Goal: Check status

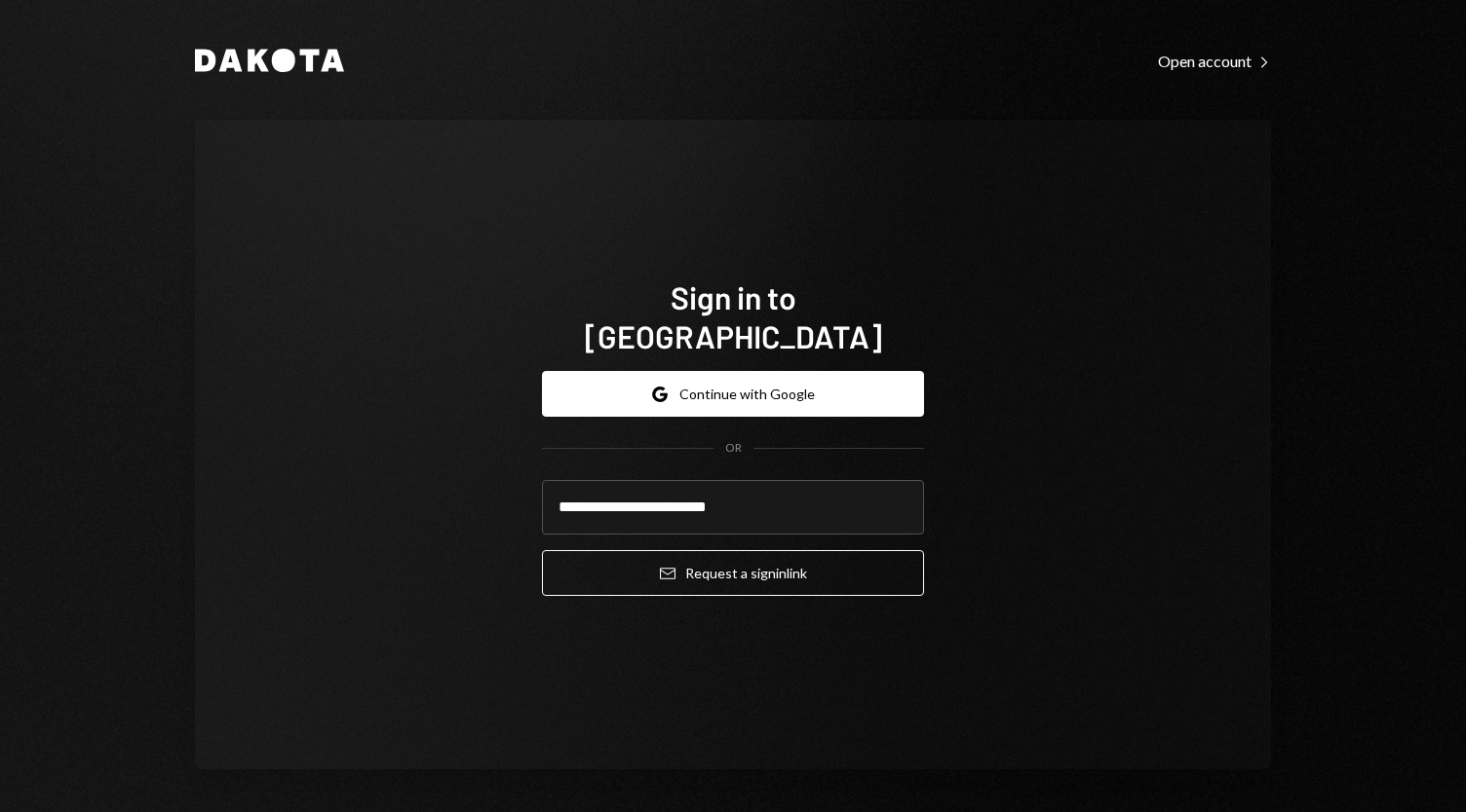
type input "**********"
click at [542, 551] on button "Email Request a sign in link" at bounding box center [733, 574] width 382 height 46
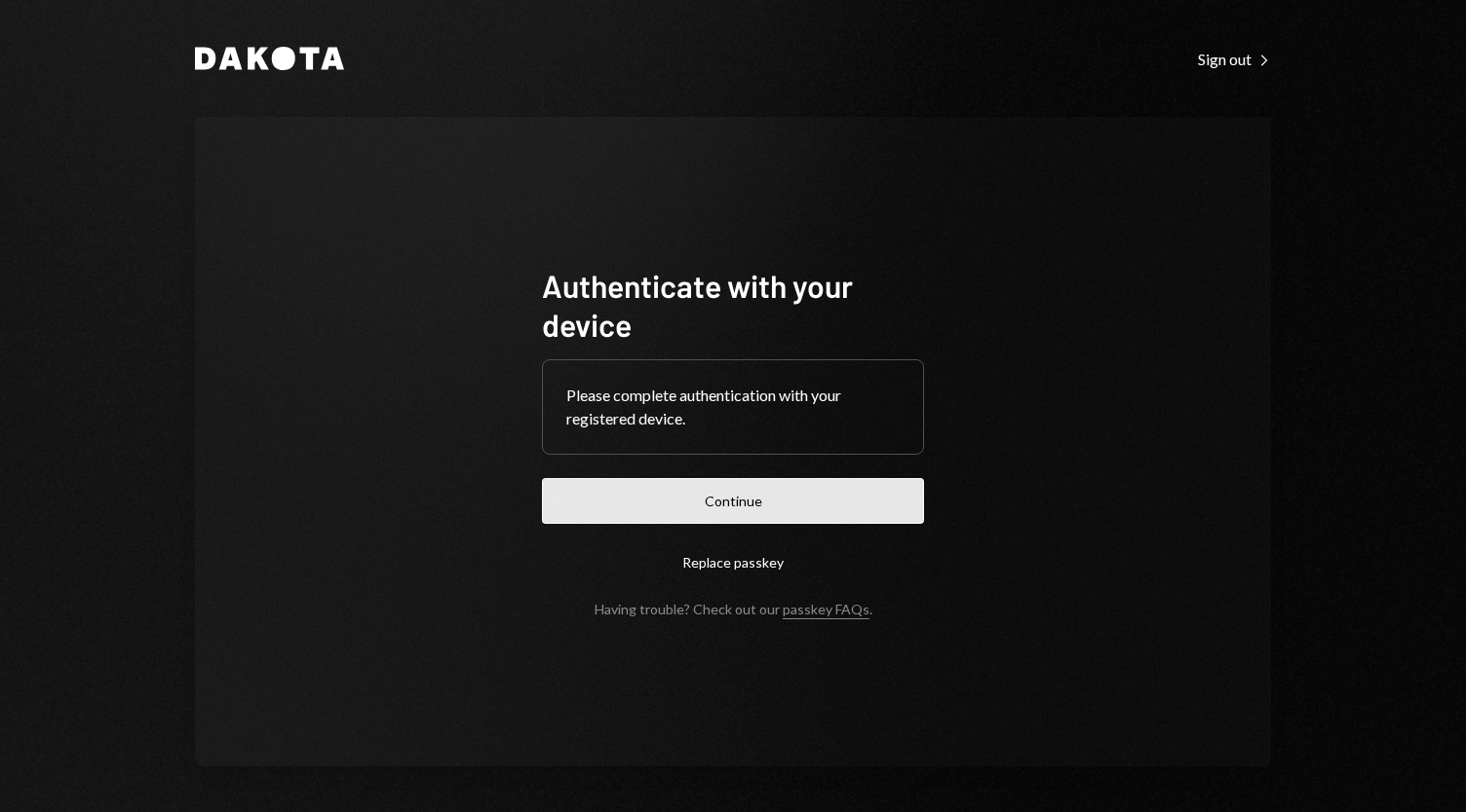
click at [787, 498] on button "Continue" at bounding box center [733, 501] width 382 height 46
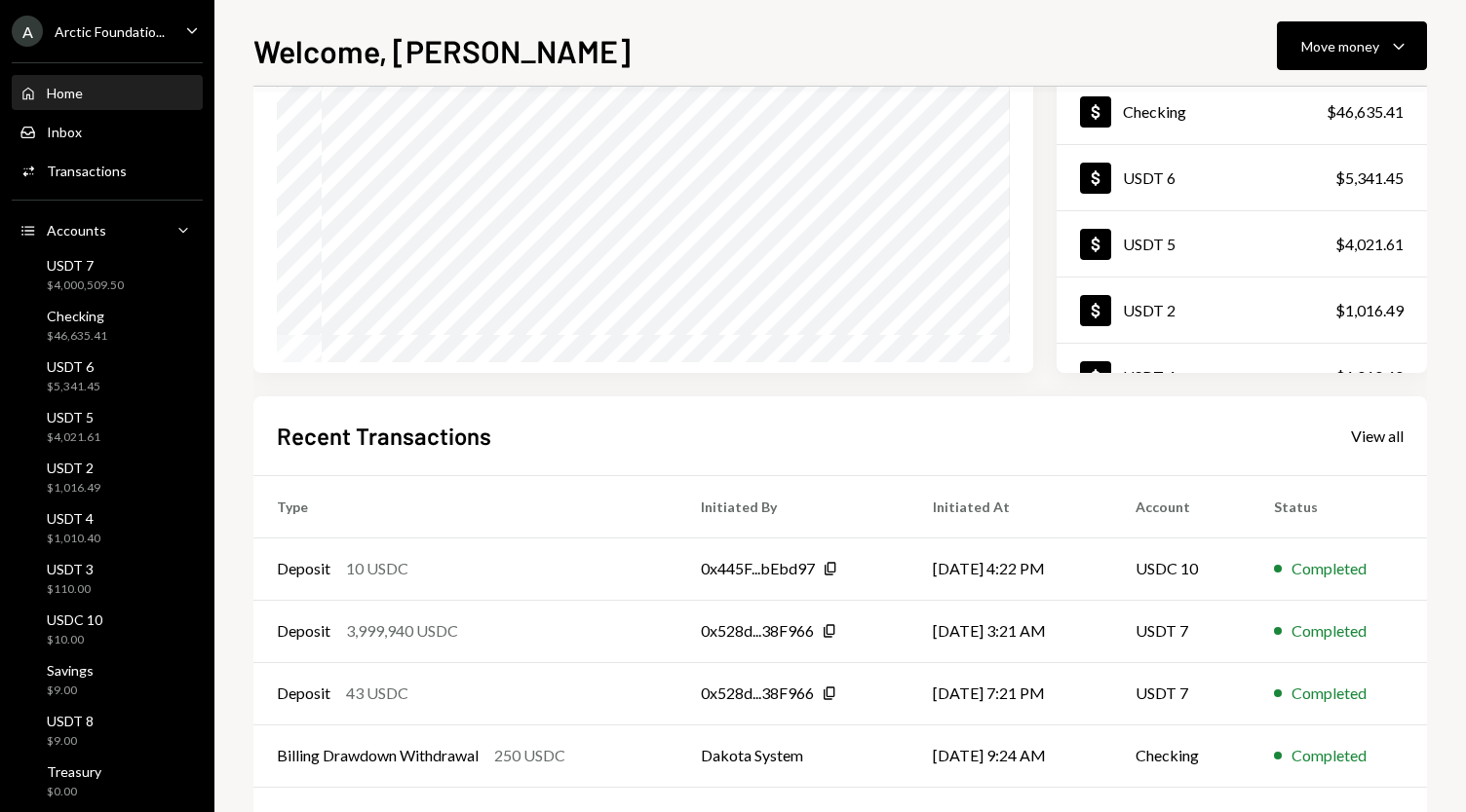
scroll to position [269, 0]
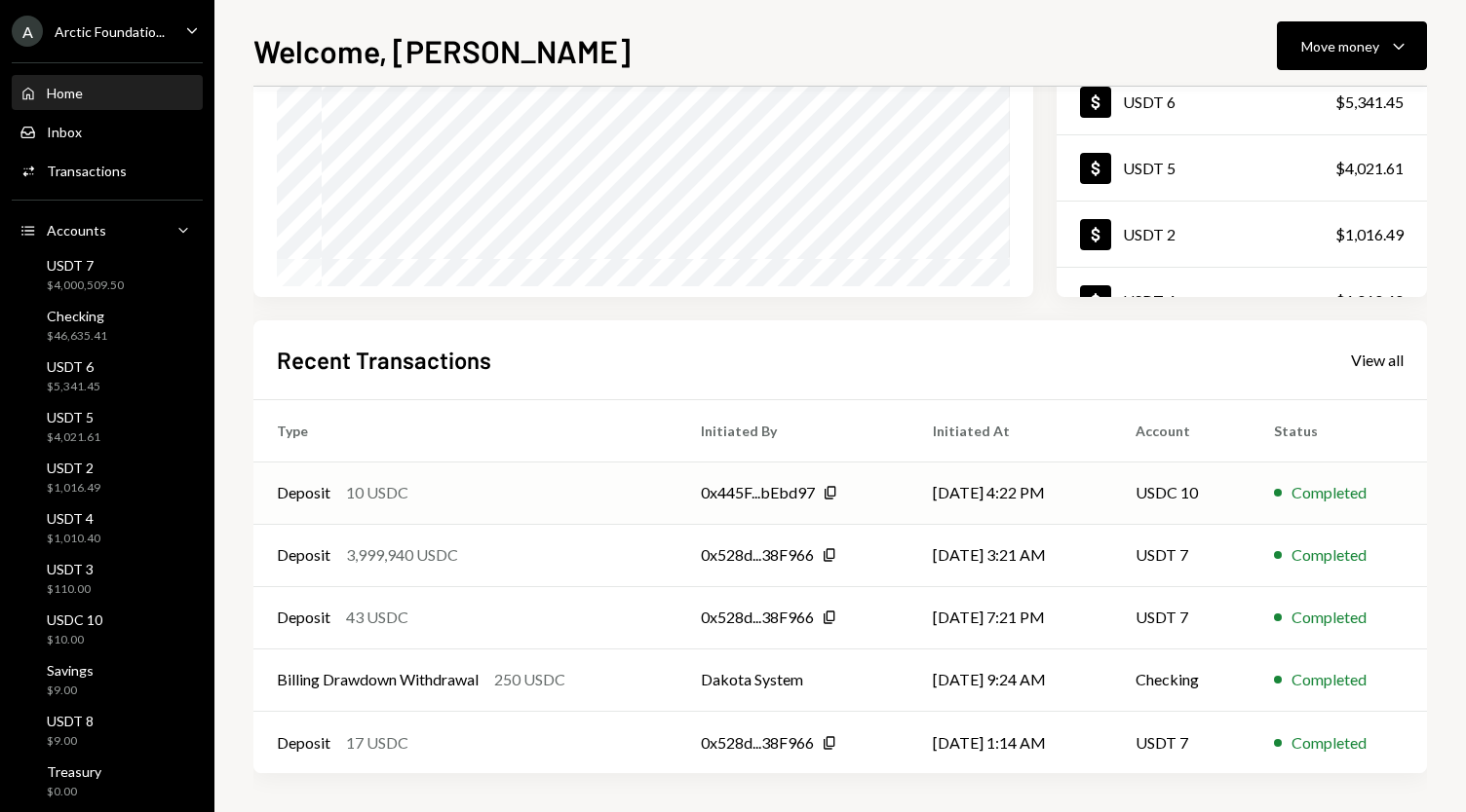
click at [409, 500] on div "Deposit 10 USDC" at bounding box center [465, 492] width 377 height 23
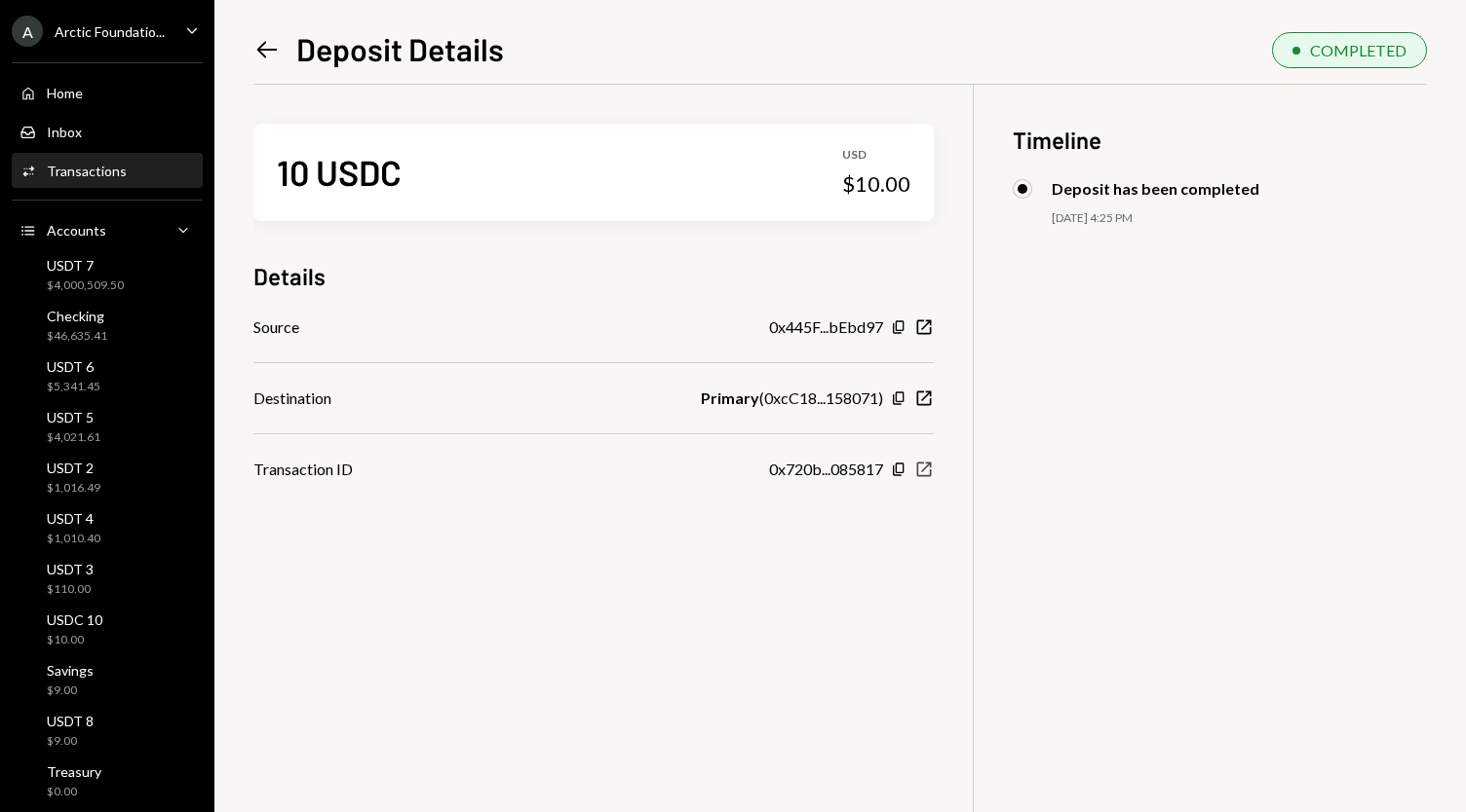
click at [921, 475] on icon "New Window" at bounding box center [924, 470] width 20 height 20
